Goal: Information Seeking & Learning: Learn about a topic

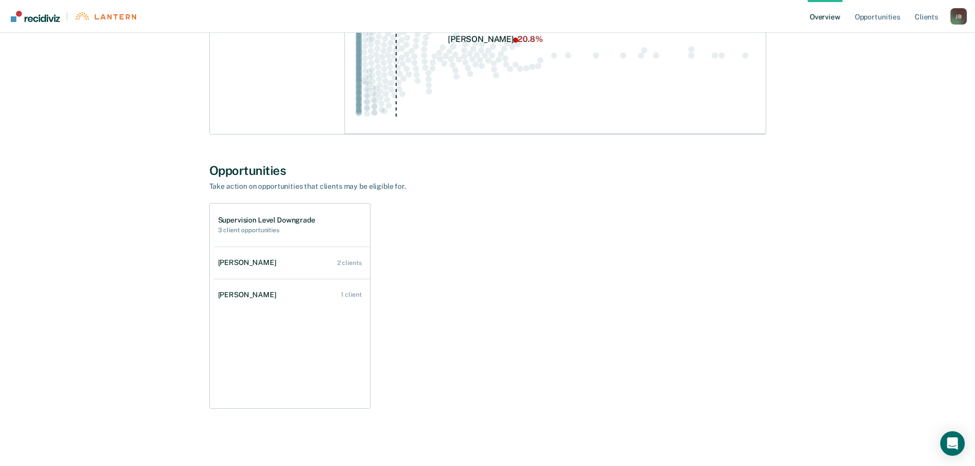
scroll to position [232, 0]
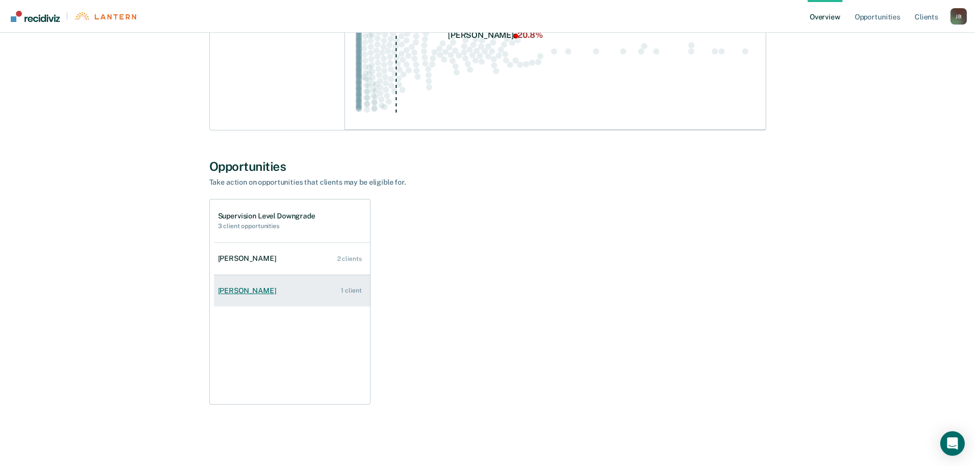
click at [257, 285] on link "[PERSON_NAME] 1 client" at bounding box center [292, 290] width 156 height 29
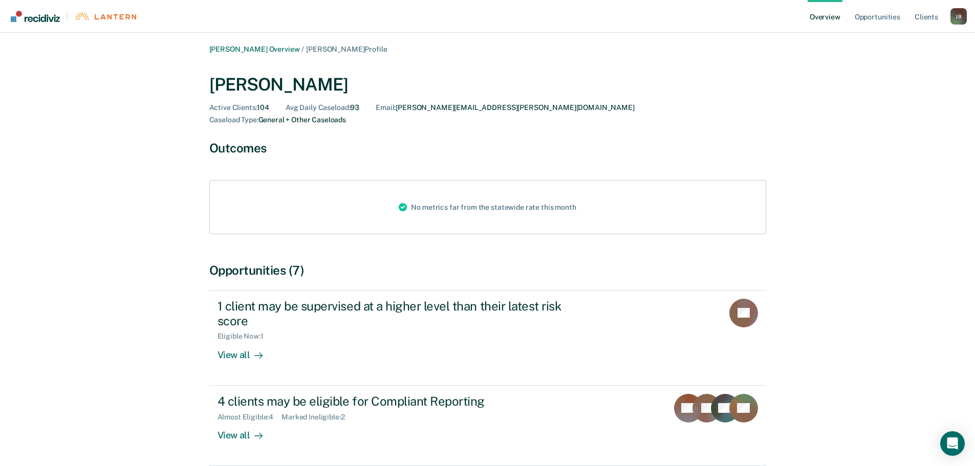
scroll to position [40, 0]
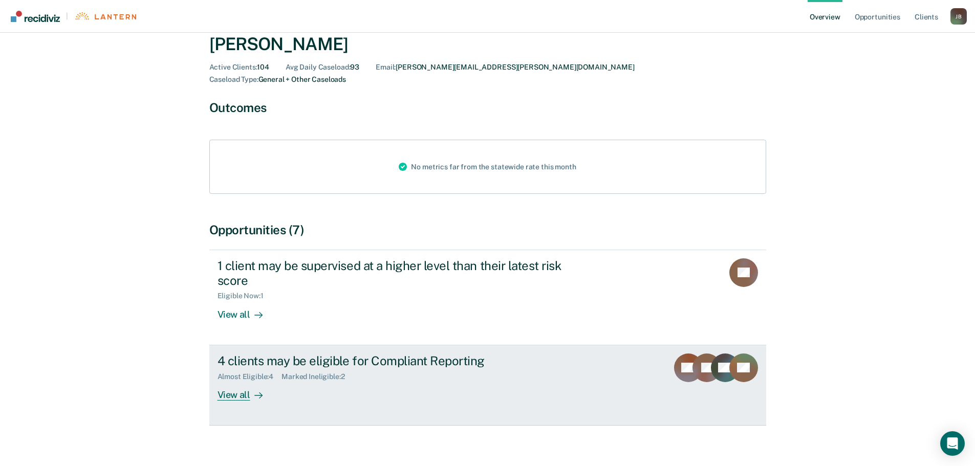
click at [288, 354] on div "4 clients may be eligible for Compliant Reporting" at bounding box center [397, 361] width 359 height 15
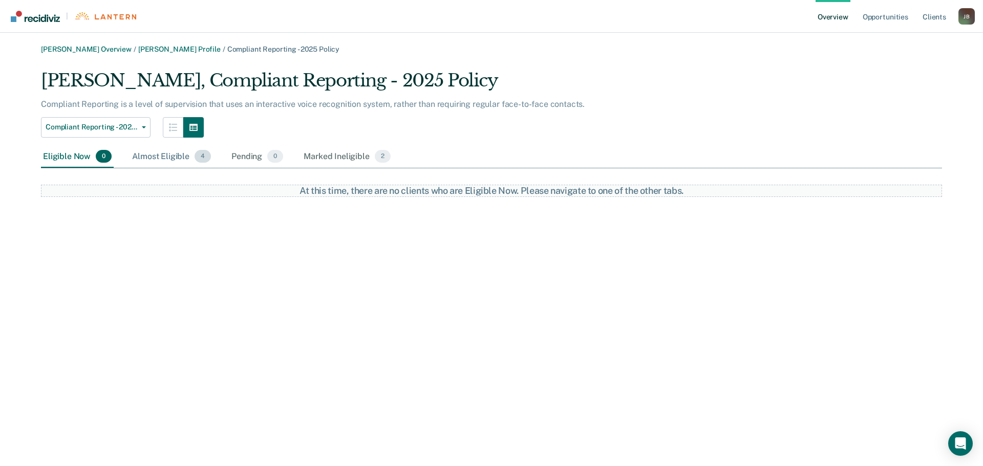
click at [147, 155] on div "Almost Eligible 4" at bounding box center [171, 157] width 83 height 23
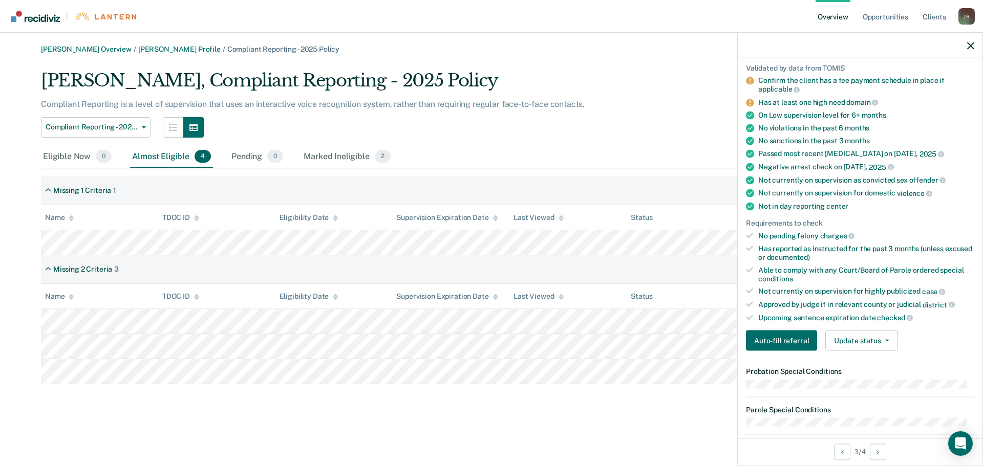
scroll to position [51, 0]
